Goal: Task Accomplishment & Management: Complete application form

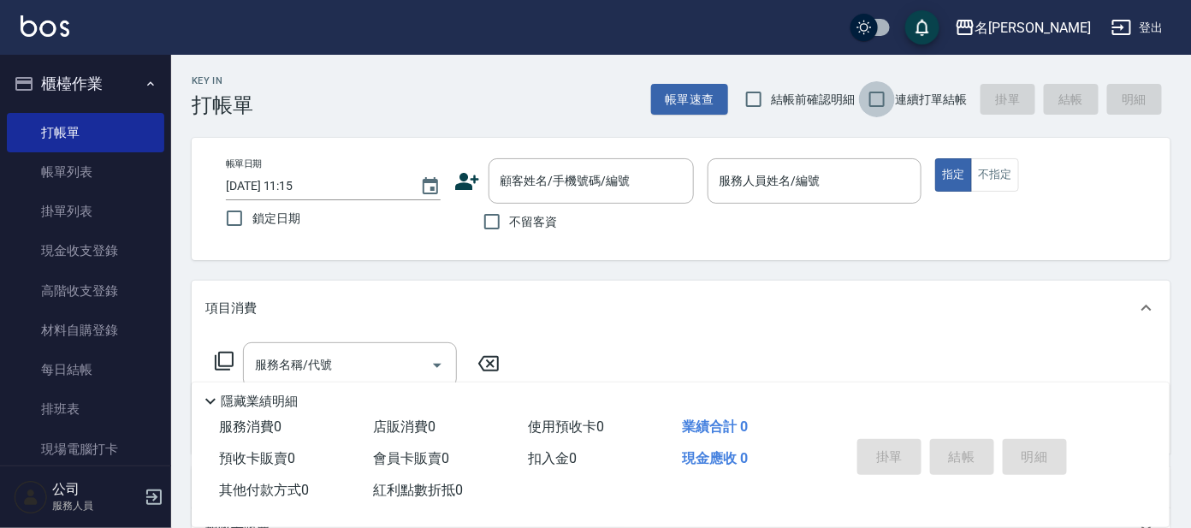
click at [880, 108] on input "連續打單結帳" at bounding box center [877, 99] width 36 height 36
checkbox input "true"
click at [607, 145] on div "帳單日期 [DATE] 11:15 鎖定日期 顧客姓名/手機號碼/編號 顧客姓名/手機號碼/編號 不留客資 服務人員姓名/編號 服務人員姓名/編號 指定 不指定" at bounding box center [681, 199] width 979 height 122
click at [605, 167] on div "顧客姓名/手機號碼/編號 顧客姓名/手機號碼/編號" at bounding box center [591, 180] width 205 height 45
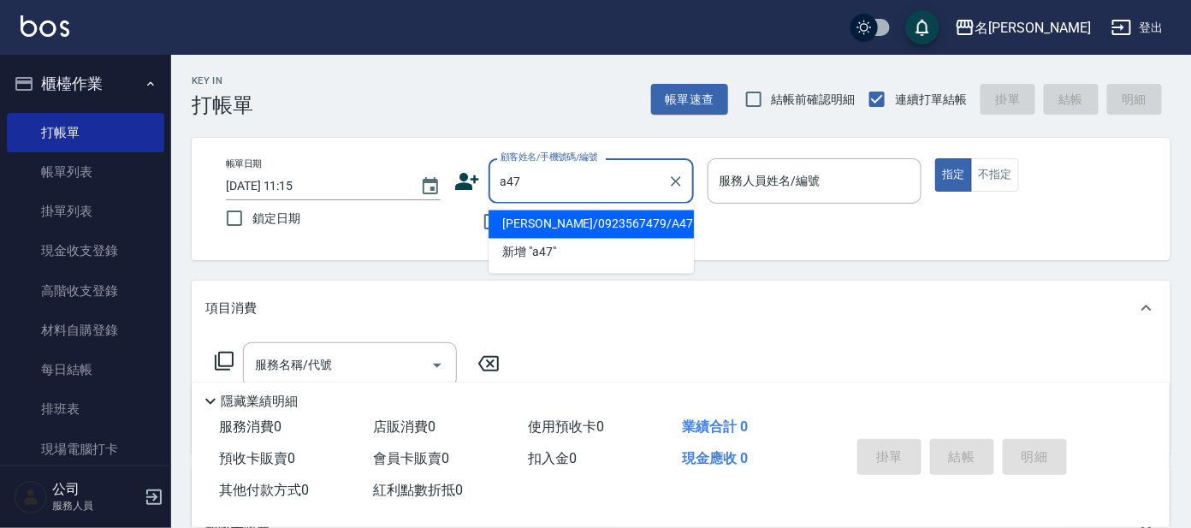
click at [538, 217] on li "[PERSON_NAME]/0923567479/A47" at bounding box center [591, 224] width 205 height 28
type input "[PERSON_NAME]/0923567479/A47"
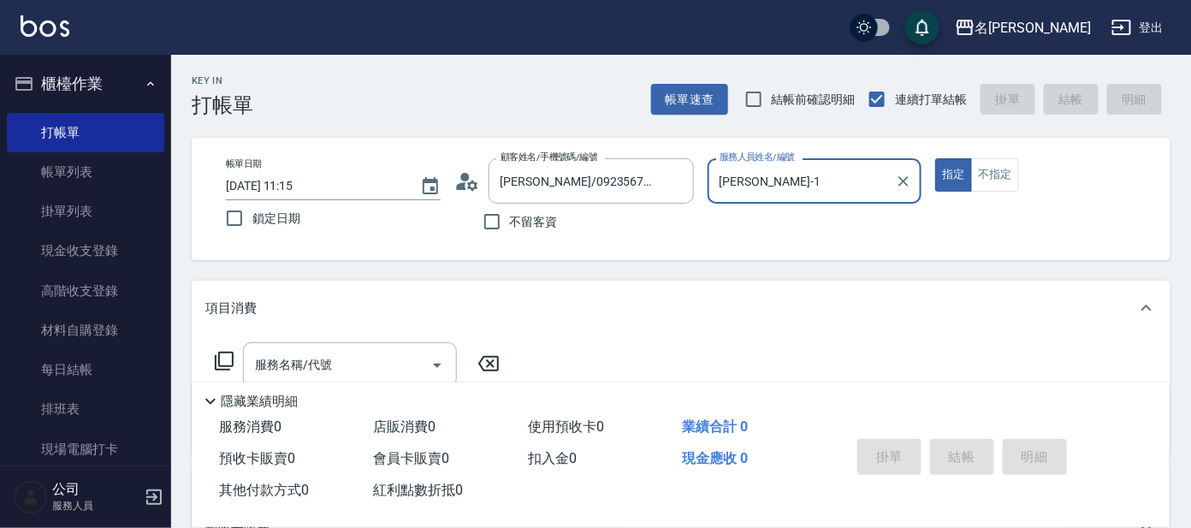
click at [794, 171] on input "[PERSON_NAME]-1" at bounding box center [802, 181] width 174 height 30
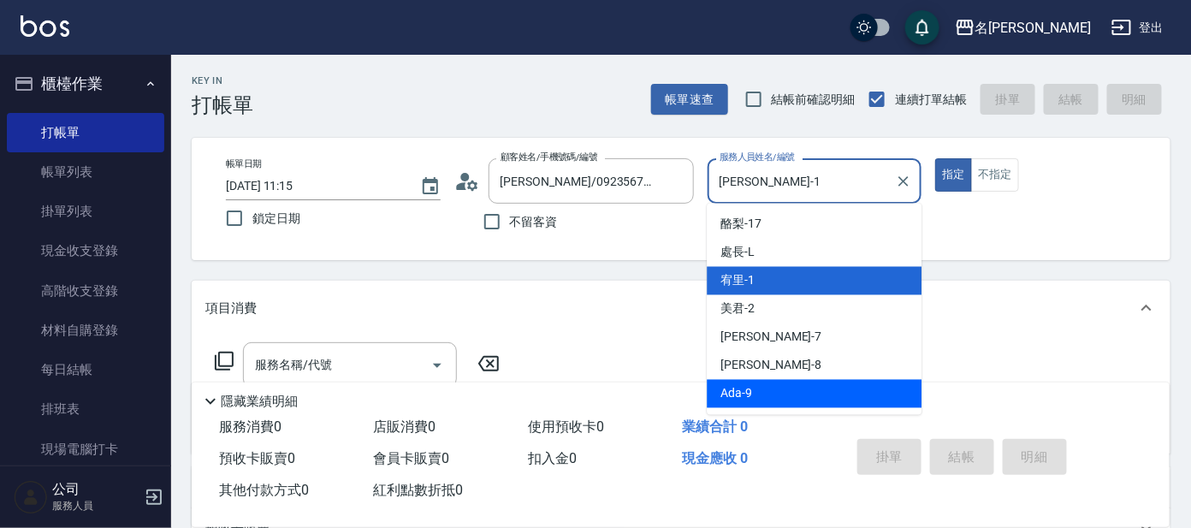
click at [736, 370] on span "[PERSON_NAME] -8" at bounding box center [770, 366] width 101 height 18
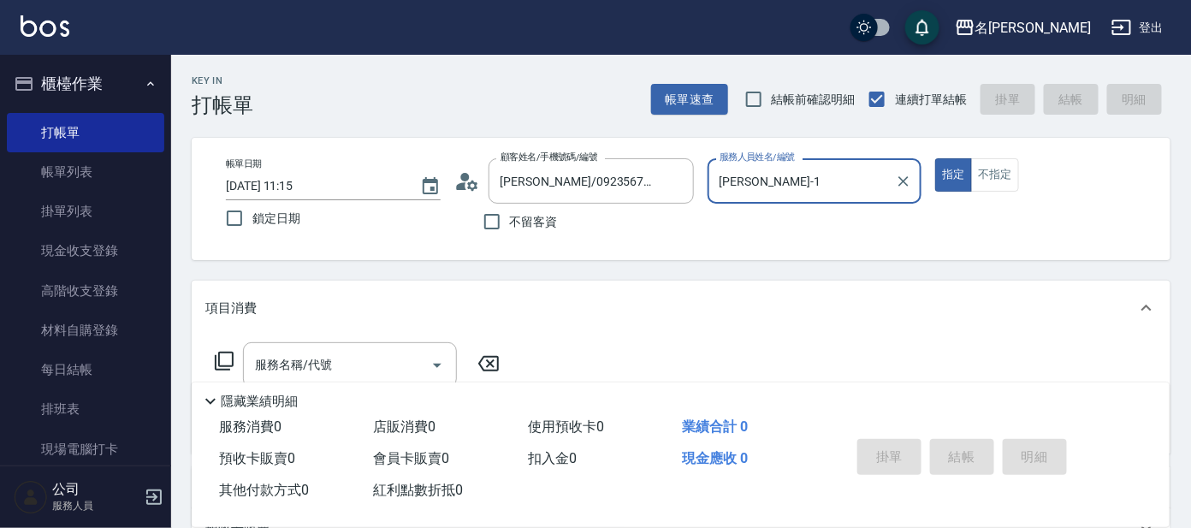
type input "亞璇-8"
click at [286, 367] on div "服務名稱/代號 服務名稱/代號" at bounding box center [350, 364] width 214 height 45
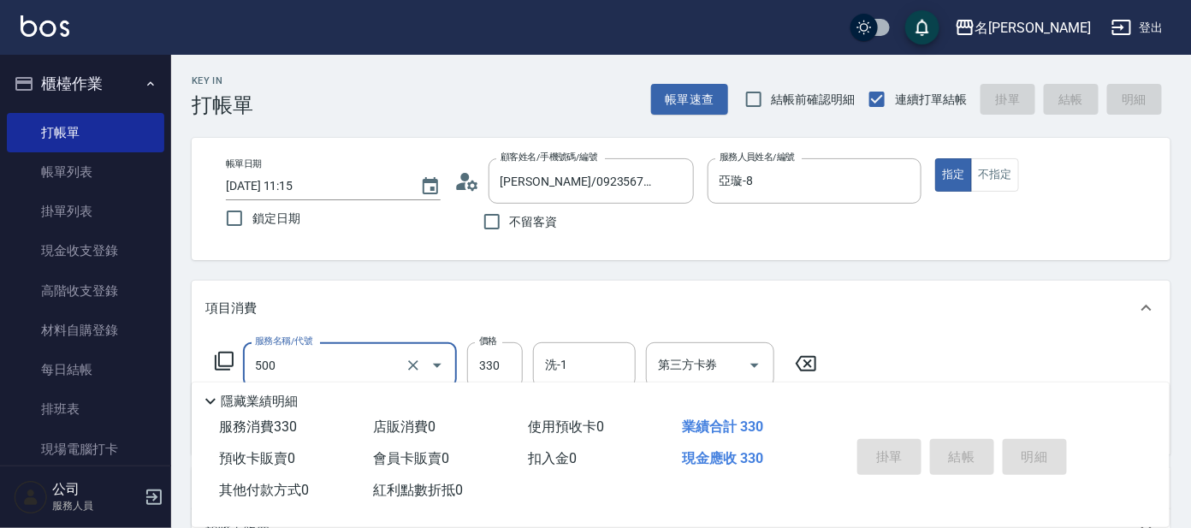
type input "500"
type input "[DATE] 12:17"
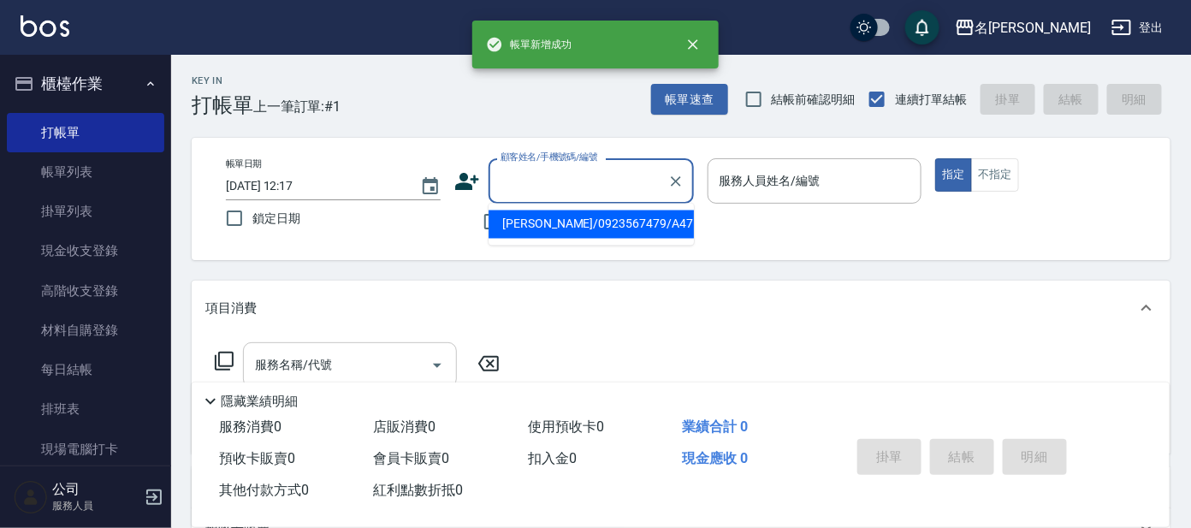
type input "[PERSON_NAME]/0923567479/A47"
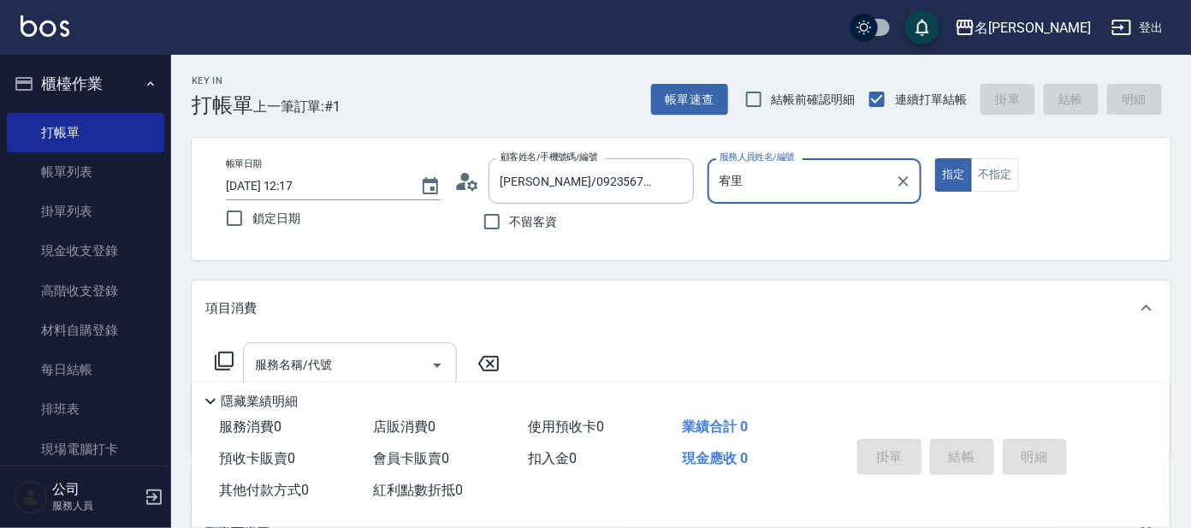
type input "宥"
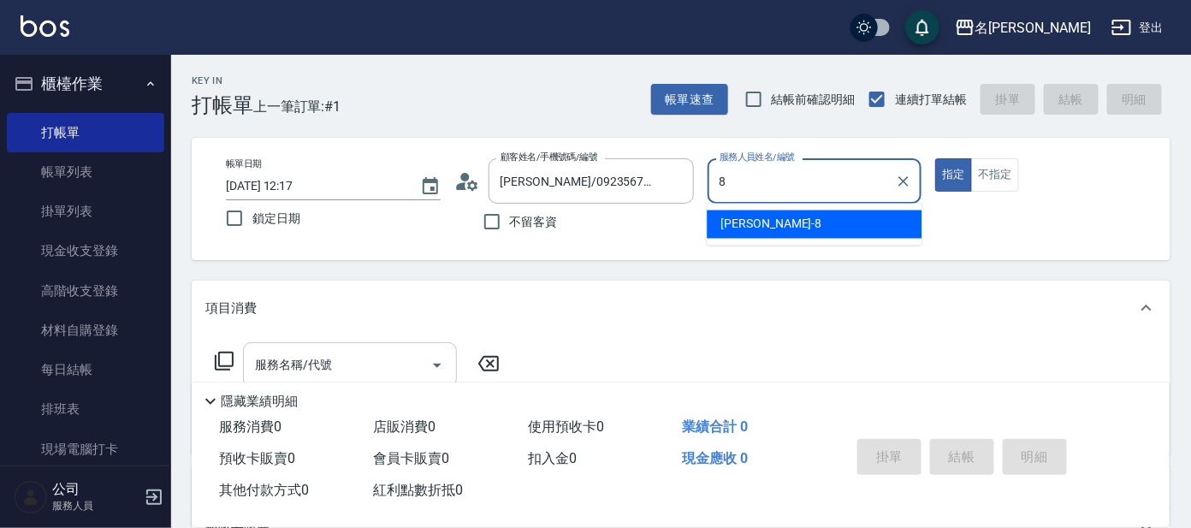
type input "亞璇-8"
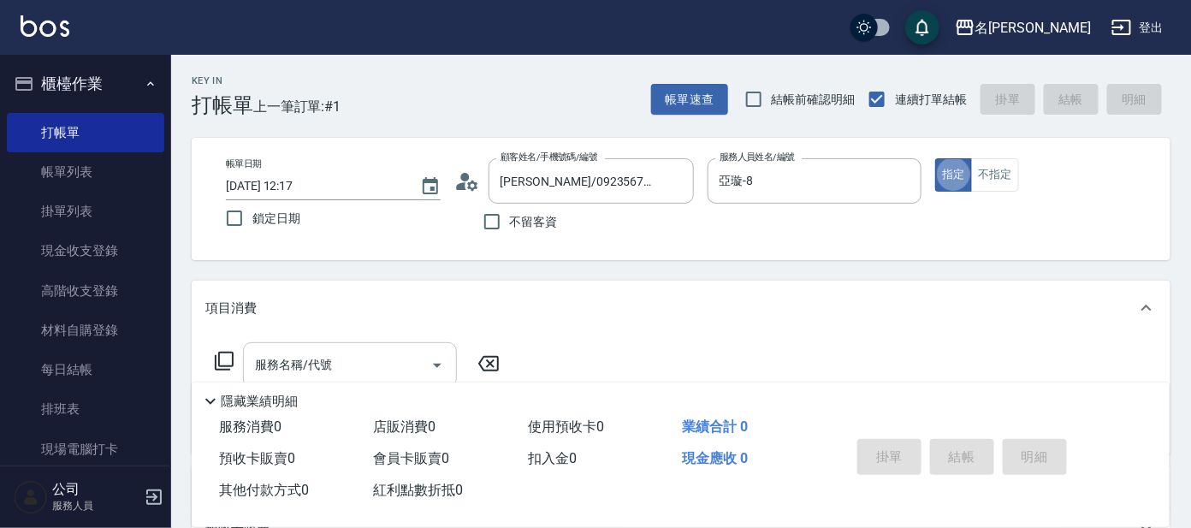
type button "true"
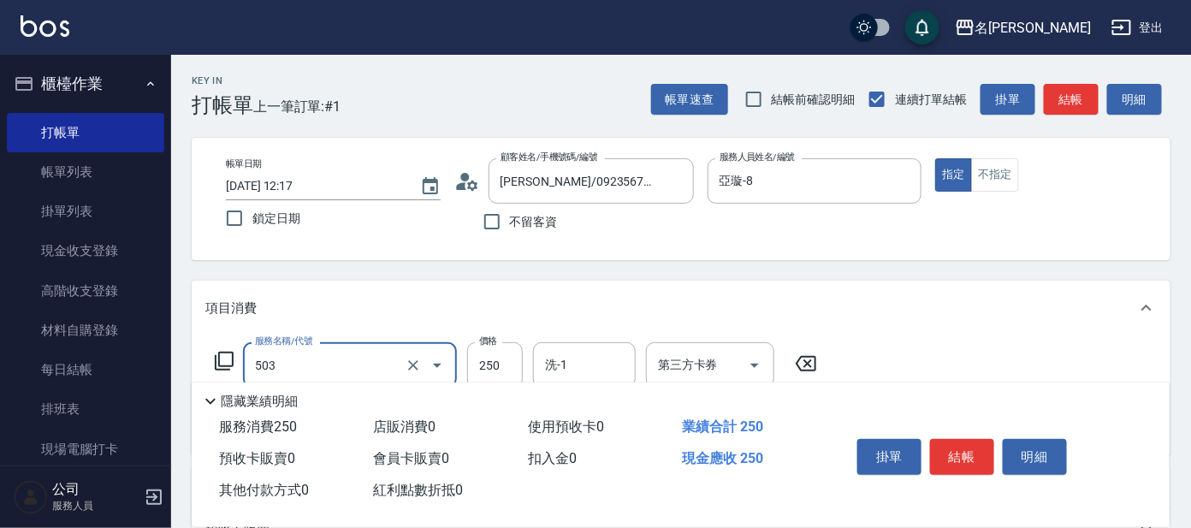
type input "洗髮(兒童)(503)"
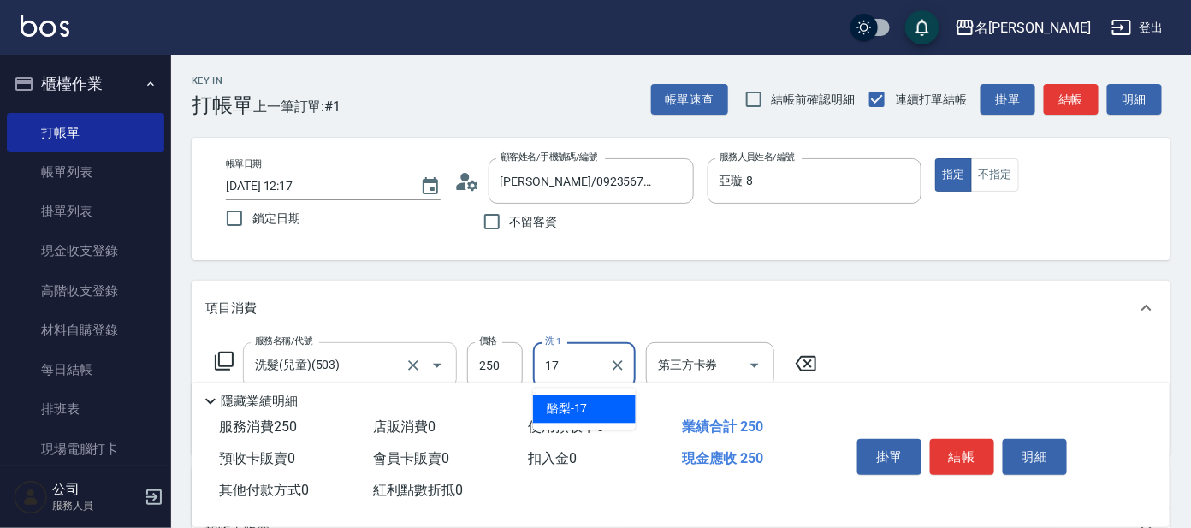
type input "酪梨-17"
